Goal: Entertainment & Leisure: Consume media (video, audio)

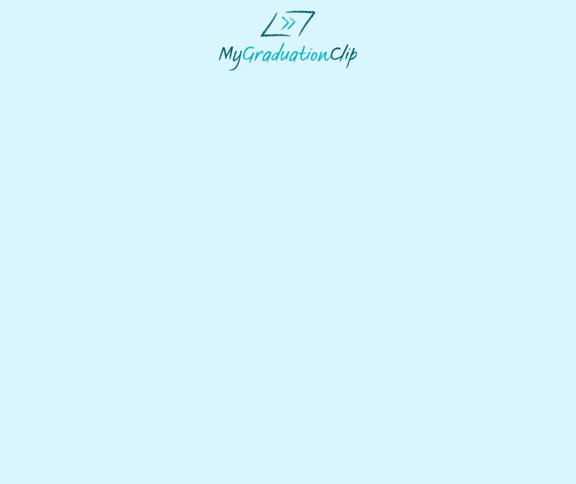
click at [253, 81] on html at bounding box center [288, 40] width 576 height 81
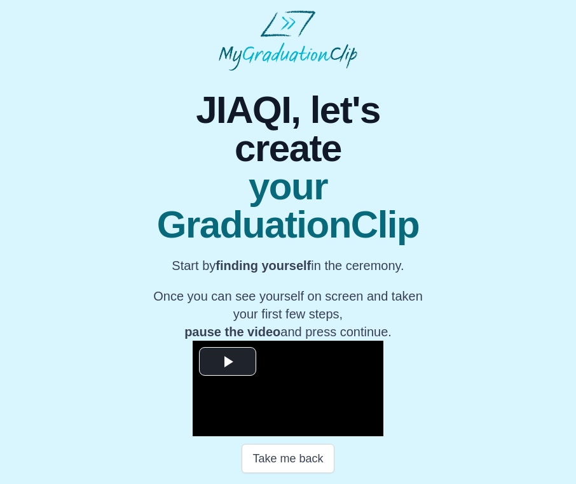
scroll to position [38, 0]
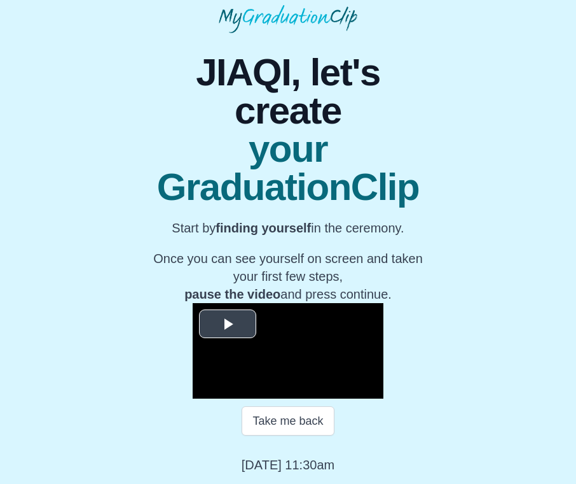
click at [228, 324] on span "Video Player" at bounding box center [228, 324] width 0 height 0
click at [233, 324] on video "Video Player" at bounding box center [288, 350] width 191 height 95
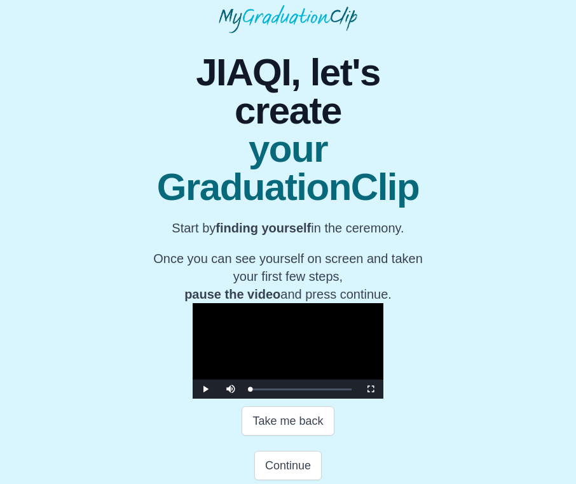
click at [376, 383] on video "Video Player" at bounding box center [288, 350] width 191 height 95
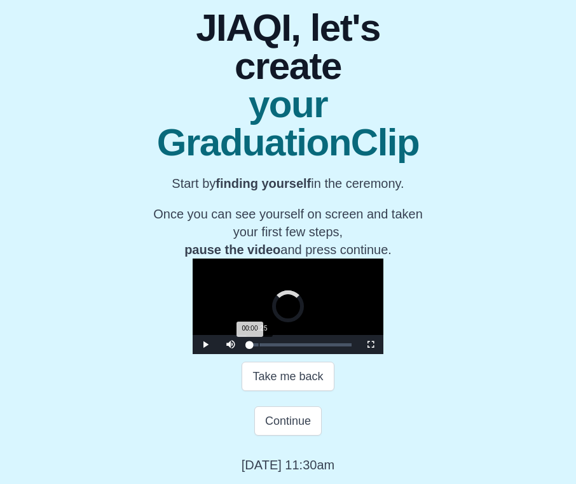
click at [250, 345] on div "Loaded : 0% 01:25 00:00 Progress : 0%" at bounding box center [301, 344] width 102 height 3
click at [206, 344] on span "Video Player" at bounding box center [206, 344] width 0 height 0
click at [371, 344] on span "Video Player" at bounding box center [371, 344] width 0 height 0
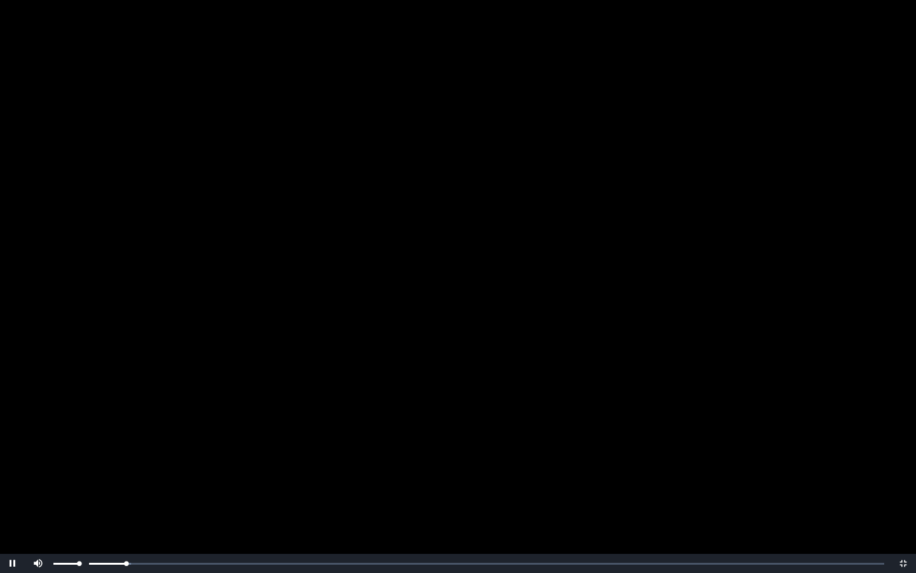
click at [62, 483] on div "Video Player" at bounding box center [66, 563] width 32 height 19
click at [54, 483] on div "Volume Level" at bounding box center [54, 563] width 3 height 2
click at [77, 483] on div "Loaded : 0% 00:42 00:44 Progress : 0%" at bounding box center [471, 563] width 840 height 19
click at [59, 483] on div "00:02" at bounding box center [59, 563] width 1 height 3
drag, startPoint x: 54, startPoint y: 562, endPoint x: 66, endPoint y: 562, distance: 12.1
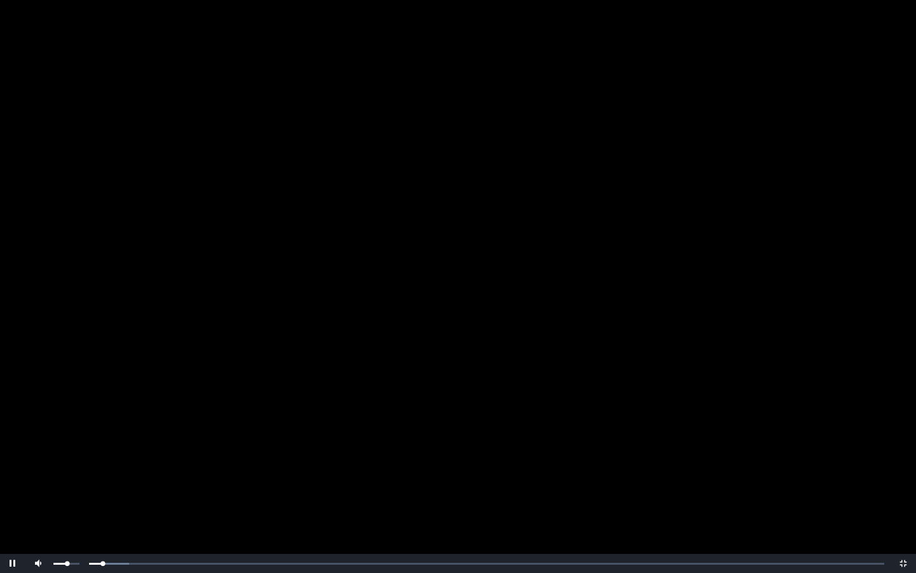
click at [67, 483] on div "Volume Level" at bounding box center [60, 563] width 14 height 2
click at [66, 483] on div "Volume Level" at bounding box center [59, 563] width 12 height 2
click at [13, 483] on span "Video Player" at bounding box center [13, 563] width 0 height 0
click at [576, 483] on span "Video Player" at bounding box center [903, 563] width 0 height 0
